Goal: Complete application form

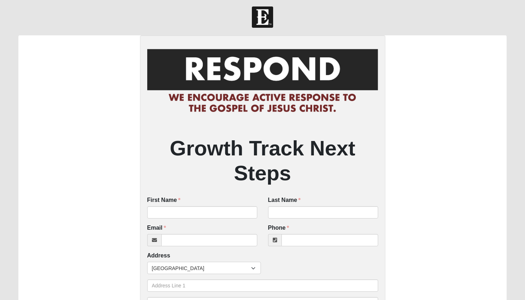
scroll to position [3, 0]
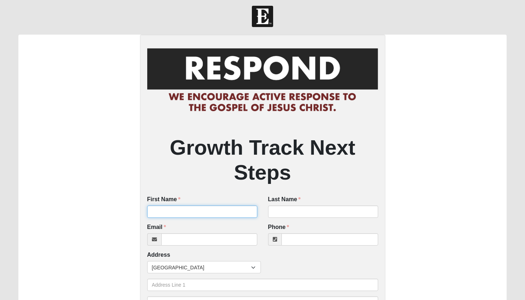
click at [200, 207] on input "First Name" at bounding box center [202, 211] width 110 height 12
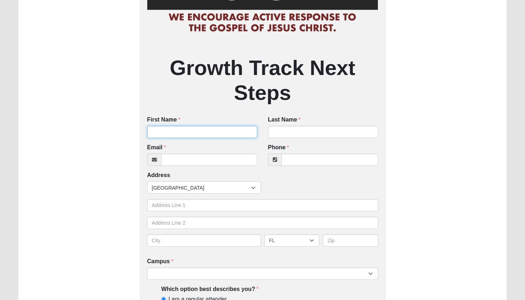
scroll to position [101, 0]
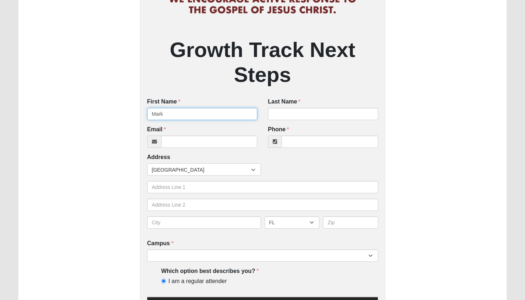
type input "Mark"
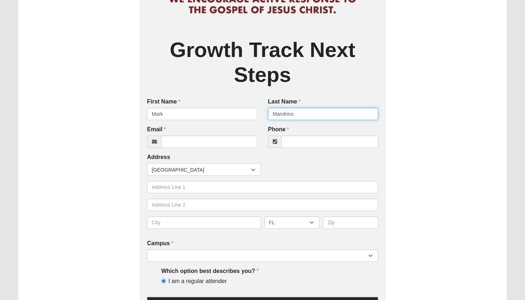
type input "Mandrino"
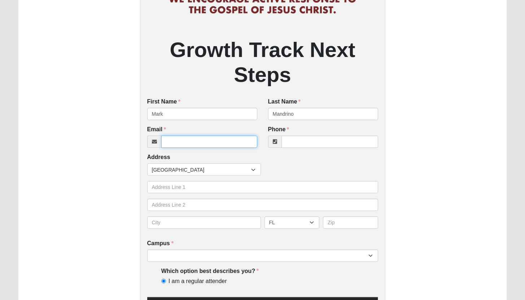
paste input "[EMAIL_ADDRESS][DOMAIN_NAME]"
type input "[EMAIL_ADDRESS][DOMAIN_NAME]"
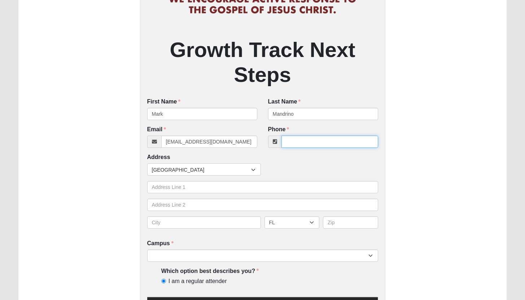
click at [302, 140] on input "Phone" at bounding box center [329, 142] width 97 height 12
paste input "[PHONE_NUMBER]"
type input "[PHONE_NUMBER]"
click at [425, 143] on div "Growth Track Next Steps First Name [PERSON_NAME] First Name is required. Last N…" at bounding box center [261, 306] width 487 height 738
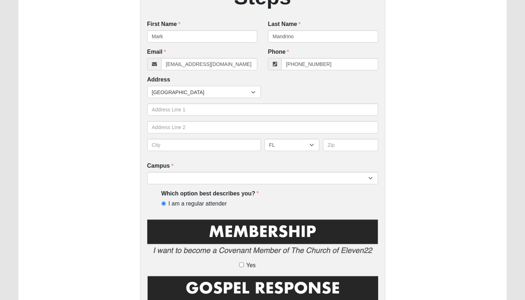
scroll to position [214, 0]
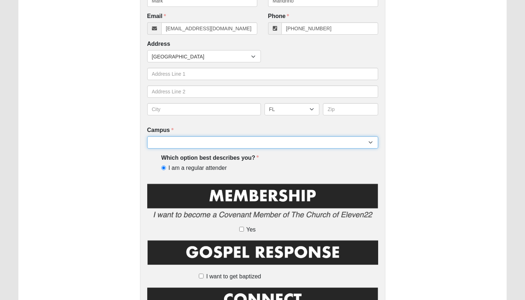
click at [214, 143] on select "[GEOGRAPHIC_DATA] [GEOGRAPHIC_DATA] (Coming Soon) Eleven22 Online [PERSON_NAME]…" at bounding box center [262, 142] width 231 height 12
select select "15"
click at [147, 137] on select "[GEOGRAPHIC_DATA] [GEOGRAPHIC_DATA] (Coming Soon) Eleven22 Online [PERSON_NAME]…" at bounding box center [262, 142] width 231 height 12
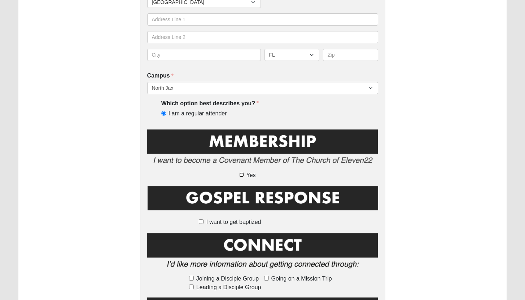
click at [240, 176] on input "Yes" at bounding box center [241, 174] width 5 height 5
checkbox input "true"
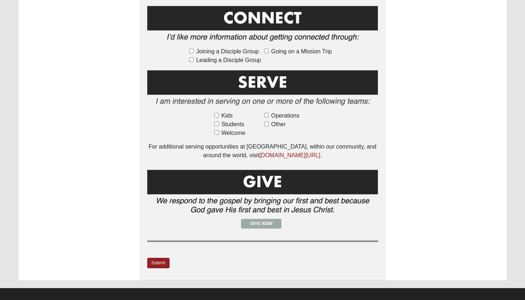
scroll to position [503, 0]
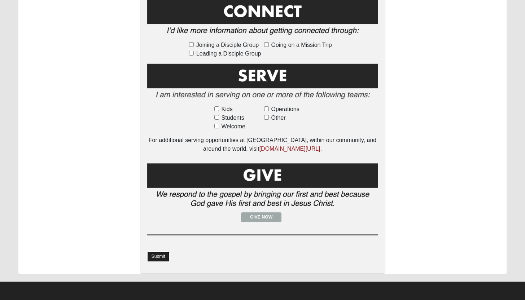
click at [161, 256] on link "Submit" at bounding box center [158, 256] width 22 height 10
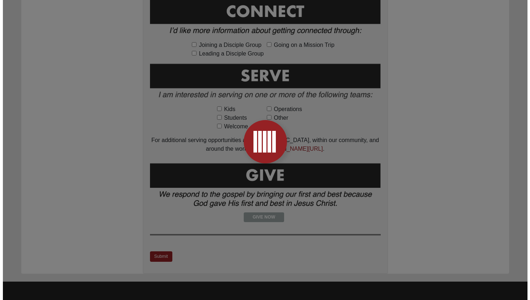
scroll to position [0, 0]
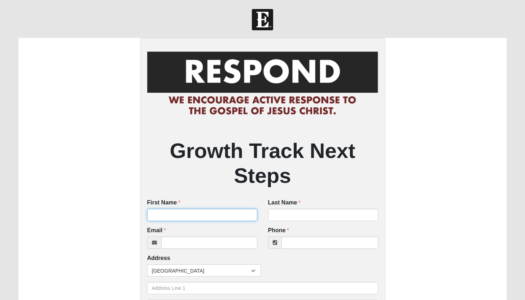
click at [185, 214] on input "First Name" at bounding box center [202, 215] width 110 height 12
type input "Sylene"
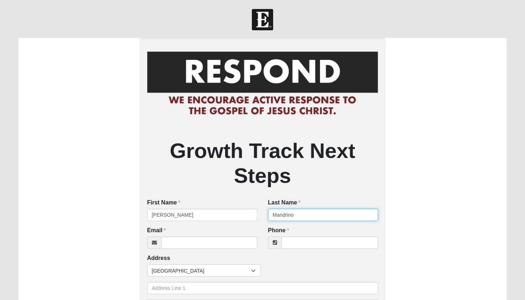
type input "Mandrino"
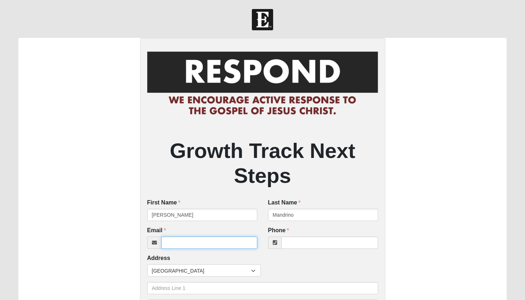
paste input "sgarland3@hotmail.com"
type input "sgarland3@hotmail.com"
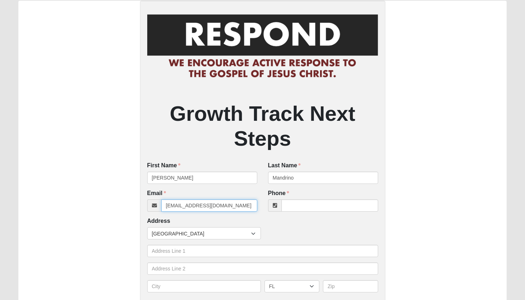
scroll to position [68, 0]
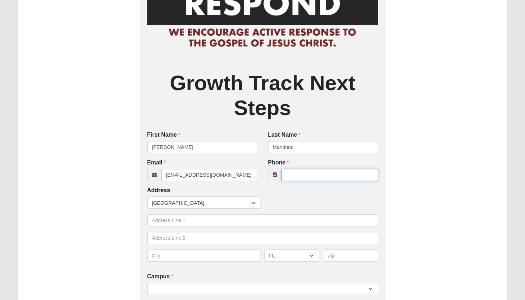
click at [300, 173] on input "Phone" at bounding box center [329, 175] width 97 height 12
paste input "(469) 358-9856"
click at [298, 175] on input "(469) 358-9856" at bounding box center [329, 175] width 97 height 12
click at [361, 175] on input "(469) 358-9856" at bounding box center [329, 175] width 97 height 12
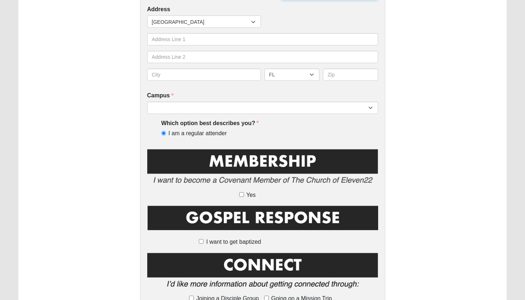
scroll to position [274, 0]
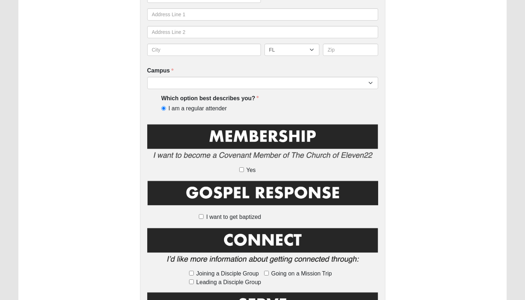
type input "(469) 358-9856"
click at [242, 169] on input "Yes" at bounding box center [241, 169] width 5 height 5
checkbox input "true"
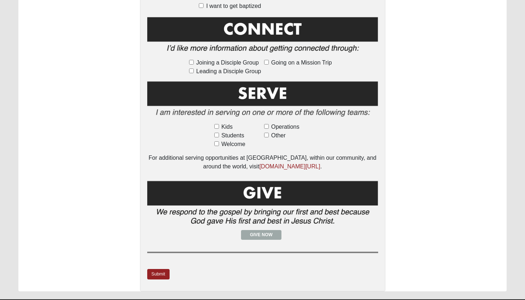
scroll to position [503, 0]
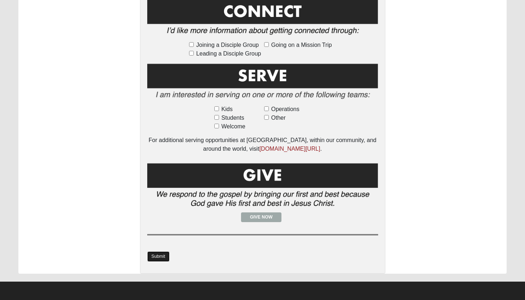
click at [163, 256] on link "Submit" at bounding box center [158, 256] width 22 height 10
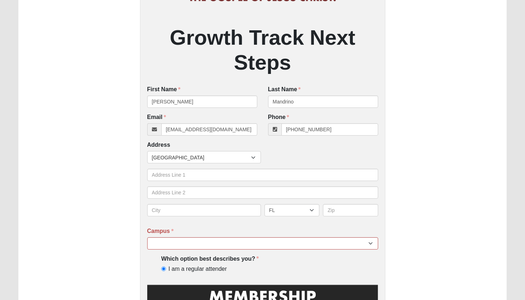
scroll to position [274, 0]
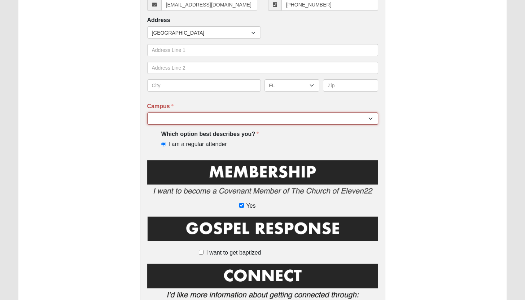
click at [184, 120] on select "[GEOGRAPHIC_DATA] [GEOGRAPHIC_DATA] (Coming Soon) Eleven22 Online [PERSON_NAME]…" at bounding box center [262, 118] width 231 height 12
select select "15"
click at [147, 113] on select "[GEOGRAPHIC_DATA] [GEOGRAPHIC_DATA] (Coming Soon) Eleven22 Online [PERSON_NAME]…" at bounding box center [262, 118] width 231 height 12
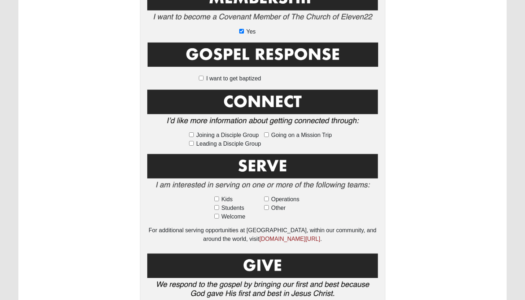
scroll to position [503, 0]
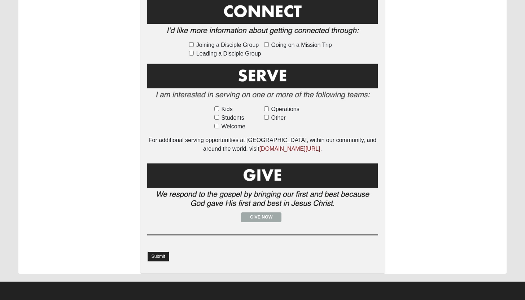
click at [158, 255] on link "Submit" at bounding box center [158, 256] width 22 height 10
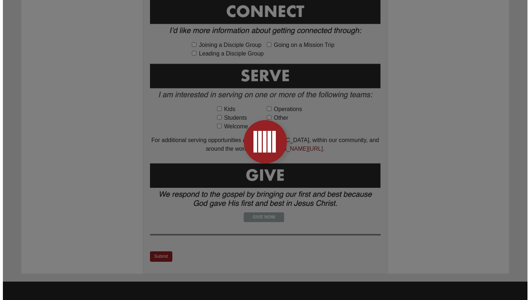
scroll to position [0, 0]
